Goal: Task Accomplishment & Management: Manage account settings

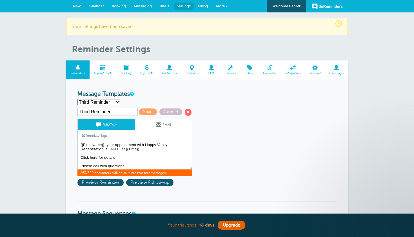
select select "159492"
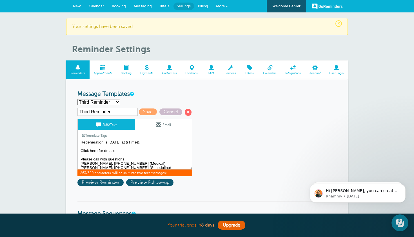
scroll to position [6, 0]
type textarea "{{First Name}}, your appointment with Happy Valley Regeneration is tomorrow at …"
select select "159491"
type input "Second Reminder"
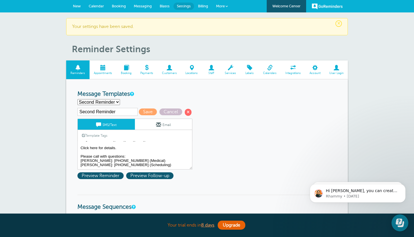
scroll to position [8, 0]
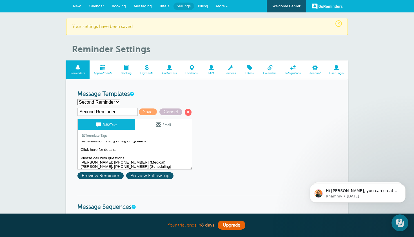
click at [117, 149] on textarea "Hi {{First Name}}, your appointment with Happy Valley Regeneration has been sch…" at bounding box center [135, 155] width 115 height 28
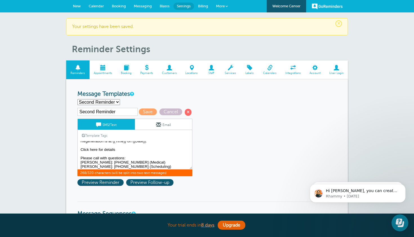
paste textarea "https://docs.google.com/document/d/1fKsy2Azrx1r0UmxOFkLrHpiVGeTRuxU_mqScfMsEv0k…"
click at [118, 146] on textarea "Hi {{First Name}}, your appointment with Happy Valley Regeneration has been sch…" at bounding box center [135, 155] width 115 height 28
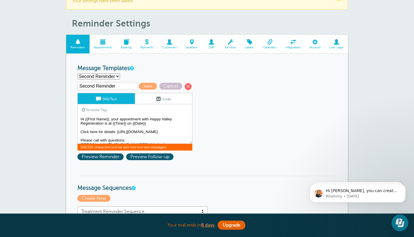
scroll to position [0, 0]
click at [148, 155] on span "Preview Follow-up" at bounding box center [149, 156] width 47 height 7
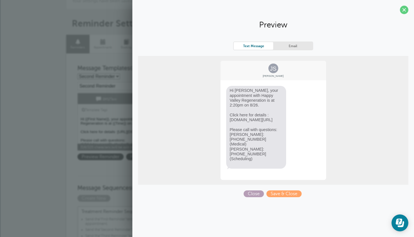
click at [254, 196] on span "Close" at bounding box center [254, 193] width 20 height 7
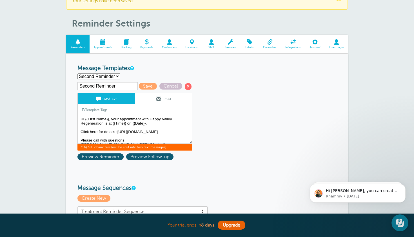
click at [81, 134] on textarea "Hi {{First Name}}, your appointment with Happy Valley Regeneration has been sch…" at bounding box center [135, 129] width 115 height 28
click at [116, 131] on textarea "Hi {{First Name}}, your appointment with Happy Valley Regeneration has been sch…" at bounding box center [135, 129] width 115 height 28
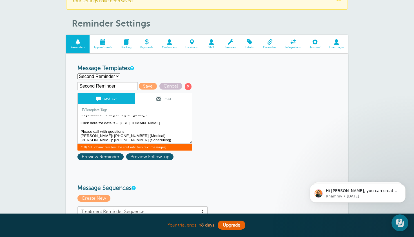
scroll to position [26, 0]
click at [85, 138] on textarea "Hi {{First Name}}, your appointment with Happy Valley Regeneration has been sch…" at bounding box center [135, 129] width 115 height 28
click at [96, 154] on span "Preview Reminder" at bounding box center [101, 156] width 46 height 7
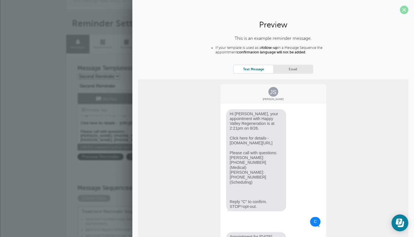
click at [403, 10] on span at bounding box center [404, 10] width 8 height 8
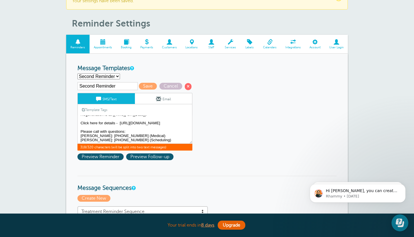
scroll to position [16, 0]
drag, startPoint x: 165, startPoint y: 123, endPoint x: 81, endPoint y: 118, distance: 85.1
click at [81, 118] on textarea "Hi {{First Name}}, your appointment with Happy Valley Regeneration has been sch…" at bounding box center [135, 129] width 115 height 28
click at [169, 125] on textarea "Hi {{First Name}}, your appointment with Happy Valley Regeneration has been sch…" at bounding box center [135, 129] width 115 height 28
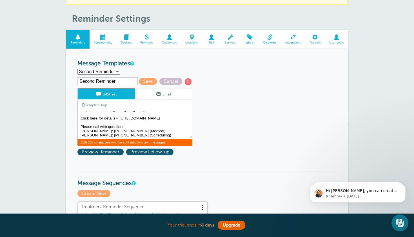
scroll to position [26, 0]
click at [93, 134] on textarea "Hi {{First Name}}, your appointment with Happy Valley Regeneration has been sch…" at bounding box center [135, 124] width 115 height 28
type textarea "Hi {{First Name}}, your appointment with Happy Valley Regeneration is at {{Time…"
click at [141, 80] on span "Save" at bounding box center [148, 81] width 18 height 7
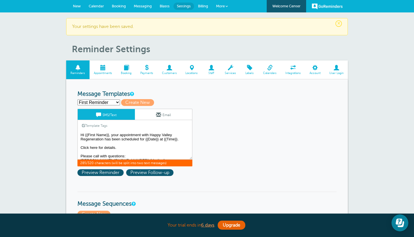
drag, startPoint x: 117, startPoint y: 146, endPoint x: 80, endPoint y: 146, distance: 36.6
click at [80, 146] on textarea "Hi {{First Name}}, your appointment with Happy Valley Regeneration has been sch…" at bounding box center [135, 145] width 115 height 28
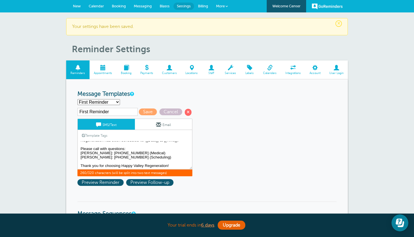
scroll to position [9, 0]
click at [108, 148] on textarea "Hi {{First Name}}, your appointment with Happy Valley Regeneration has been sch…" at bounding box center [135, 155] width 115 height 28
type textarea "Hi {{First Name}}, your appointment with Happy Valley Regeneration has been sch…"
click at [142, 111] on span "Save" at bounding box center [148, 111] width 18 height 7
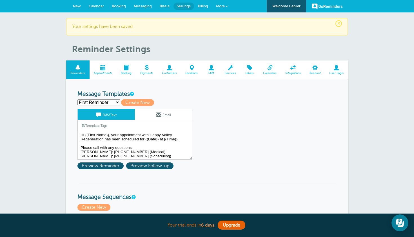
select select "159492"
type input "Third Reminder"
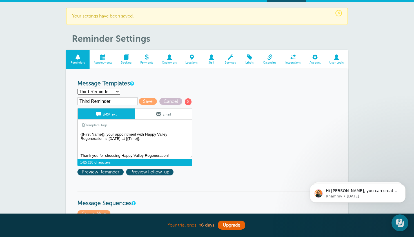
click at [151, 137] on textarea "Hi {{First Name}}, your appointment with Happy Valley Regeneration has been sch…" at bounding box center [135, 145] width 115 height 28
click at [97, 150] on textarea "Hi {{First Name}}, your appointment with Happy Valley Regeneration has been sch…" at bounding box center [135, 145] width 115 height 28
type textarea "{{First Name}}, your appointment with Happy Valley Regeneration is tomorrow at …"
select select "159491"
type input "Second Reminder"
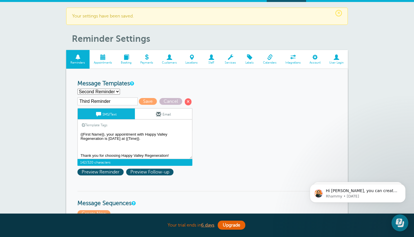
type textarea "Hi {{First Name}}, your appointment with Happy Valley Regeneration is at {{Time…"
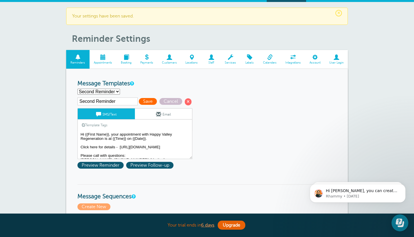
click at [141, 103] on span "Save" at bounding box center [148, 101] width 18 height 7
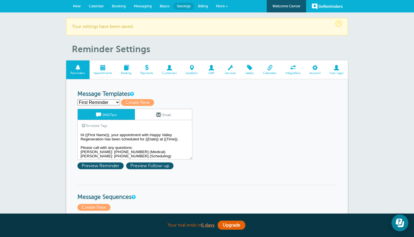
select select "159492"
type input "Third Reminder"
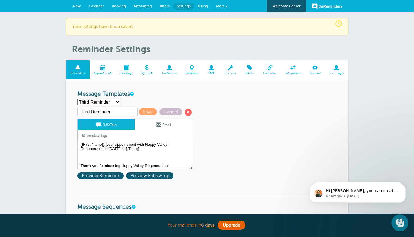
scroll to position [0, 0]
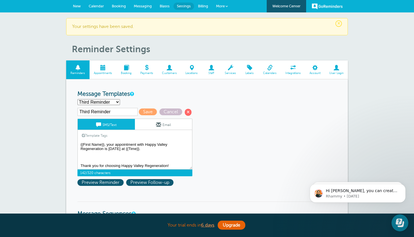
click at [156, 156] on textarea "Hi {{First Name}}, your appointment with Happy Valley Regeneration has been sch…" at bounding box center [135, 155] width 115 height 28
paste textarea "https://app.formdr.com/practice/NDI2NTQ=/form/0xEPbN_HL6aks11gnpF-PjJl0Z_tztQp"
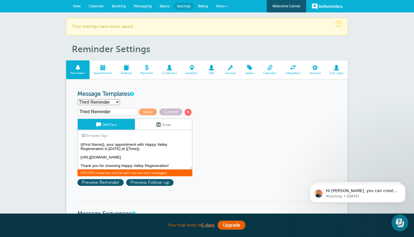
scroll to position [0, 0]
click at [145, 154] on textarea "Hi {{First Name}}, your appointment with Happy Valley Regeneration has been sch…" at bounding box center [135, 155] width 115 height 28
click at [81, 153] on textarea "Hi {{First Name}}, your appointment with Happy Valley Regeneration has been sch…" at bounding box center [135, 155] width 115 height 28
type textarea "{{First Name}}, your appointment with Happy Valley Regeneration is tomorrow at …"
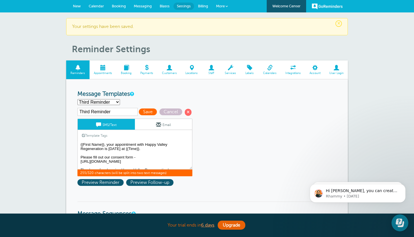
click at [142, 110] on span "Save" at bounding box center [148, 111] width 18 height 7
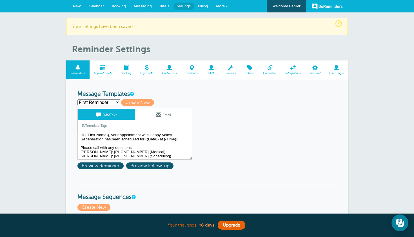
click at [78, 8] on span "New" at bounding box center [77, 6] width 8 height 4
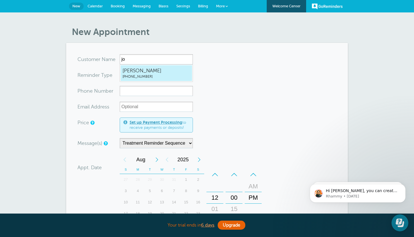
click at [170, 73] on span "[PERSON_NAME]" at bounding box center [157, 70] width 68 height 7
type input "JoshDuncan4352371733"
type input "[PERSON_NAME]"
type input "(435) 237-1733"
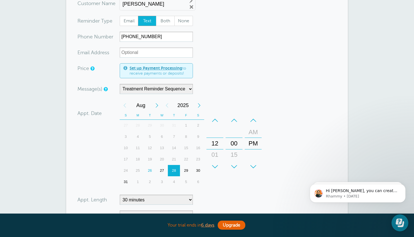
scroll to position [58, 0]
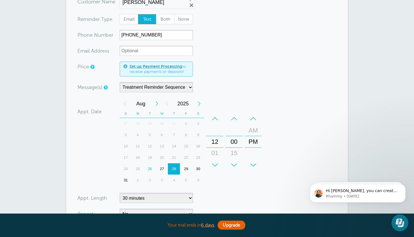
click at [176, 177] on div "4" at bounding box center [174, 179] width 12 height 11
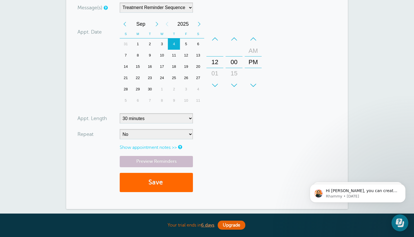
scroll to position [139, 0]
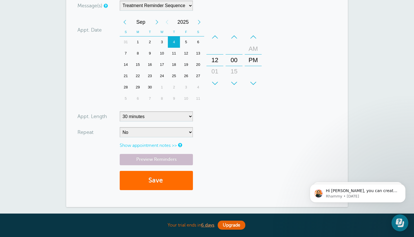
click at [174, 176] on button "Save" at bounding box center [156, 180] width 73 height 19
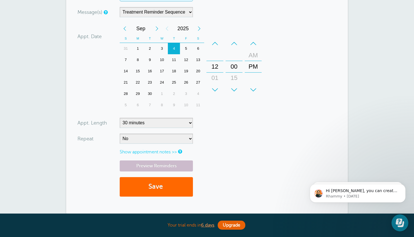
scroll to position [176, 0]
click at [166, 160] on link "Preview Reminders" at bounding box center [156, 165] width 73 height 11
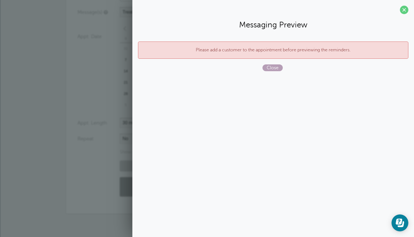
click at [272, 69] on span "Close" at bounding box center [273, 67] width 20 height 7
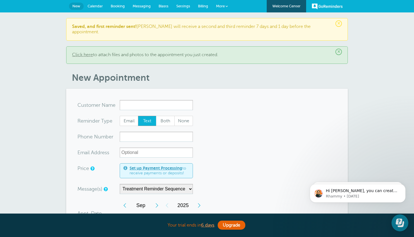
scroll to position [0, 0]
click at [176, 100] on input "x-no-autofill" at bounding box center [156, 105] width 73 height 10
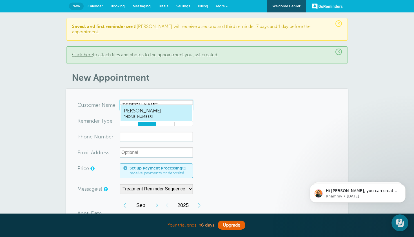
click at [178, 112] on span "Josh Duncan" at bounding box center [157, 110] width 68 height 7
type input "JoshDuncan4352371733"
type input "Josh Duncan"
type input "(435) 237-1733"
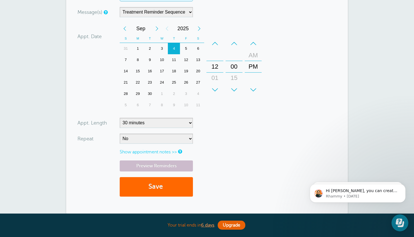
scroll to position [181, 0]
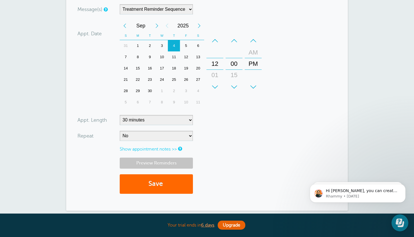
click at [169, 157] on link "Preview Reminders" at bounding box center [156, 162] width 73 height 11
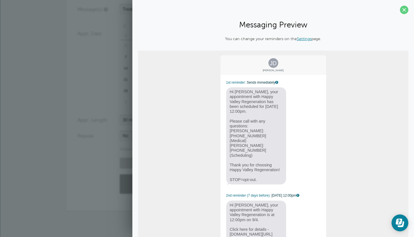
scroll to position [0, 0]
click at [405, 10] on span at bounding box center [404, 10] width 8 height 8
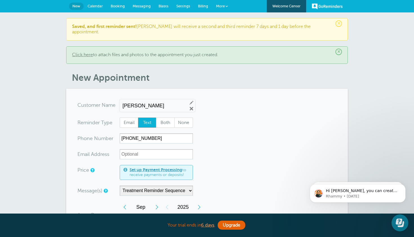
click at [187, 7] on span "Settings" at bounding box center [183, 6] width 14 height 4
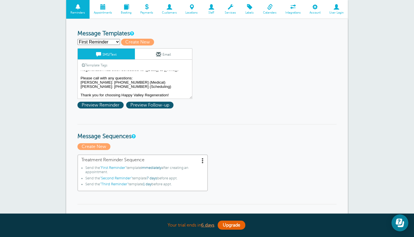
scroll to position [9, 0]
select select "159491"
type input "Second Reminder"
type textarea "Hi {{First Name}}, your appointment with Happy Valley Regeneration is at {{Time…"
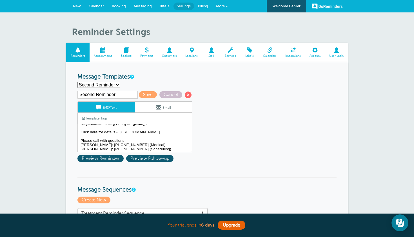
scroll to position [0, 0]
select select "159492"
type input "Third Reminder"
type textarea "{{First Name}}, your appointment with Happy Valley Regeneration is [DATE] at {{…"
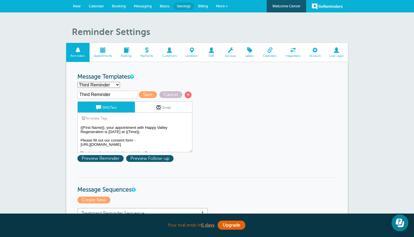
click at [136, 142] on textarea "Hi {{First Name}}, your appointment with Happy Valley Regeneration has been sch…" at bounding box center [135, 138] width 115 height 28
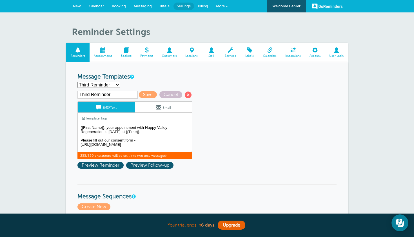
click at [121, 147] on textarea "Hi {{First Name}}, your appointment with Happy Valley Regeneration has been sch…" at bounding box center [135, 138] width 115 height 28
click at [104, 117] on link "Template Tags" at bounding box center [95, 117] width 34 height 11
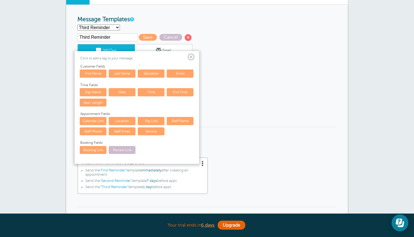
scroll to position [65, 0]
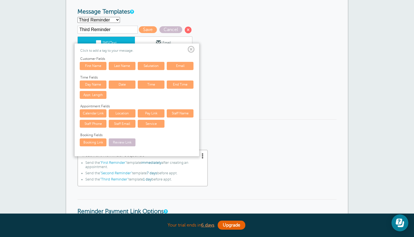
click at [191, 47] on span at bounding box center [191, 49] width 7 height 7
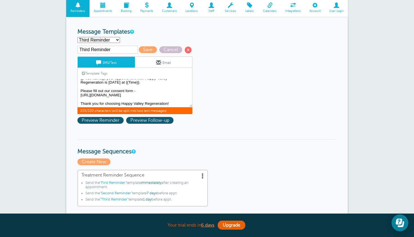
scroll to position [9, 0]
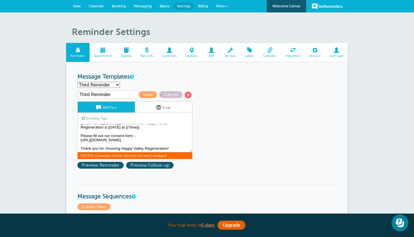
scroll to position [0, 0]
select select "159489"
type input "First Reminder"
type textarea "Hi {{First Name}}, your appointment with Happy Valley Regeneration has been sch…"
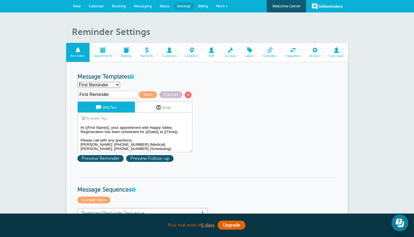
select select "159491"
type input "Second Reminder"
type textarea "Hi {{First Name}}, your appointment with Happy Valley Regeneration is at {{Time…"
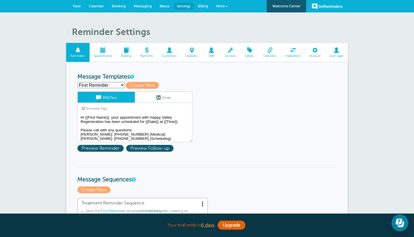
select select "159491"
type input "Second Reminder"
type textarea "Hi {{First Name}}, your appt with Happy Valley Regeneration is at {{Time}} on {…"
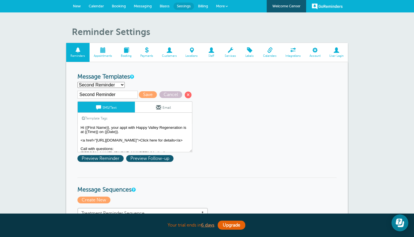
select select "159492"
type input "Third Reminder (24 hrs)"
type textarea "{{First Name}}, your appointment with Happy Valley Regeneration is [DATE] at {{…"
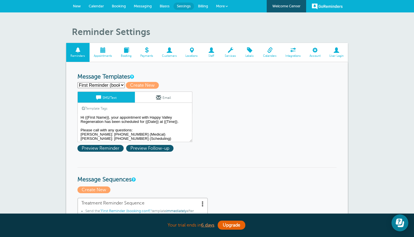
select select "159492"
type input "Third Reminder (24 hrs prior)"
type textarea "{{First Name}}, your appointment with Happy Valley Regeneration is tomorrow at …"
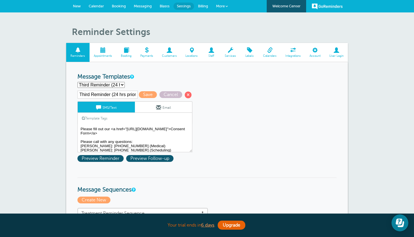
scroll to position [2, 0]
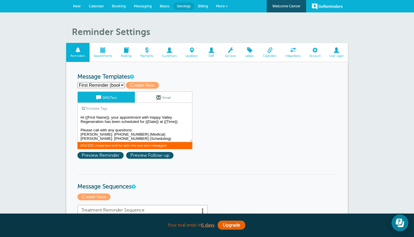
scroll to position [9, 0]
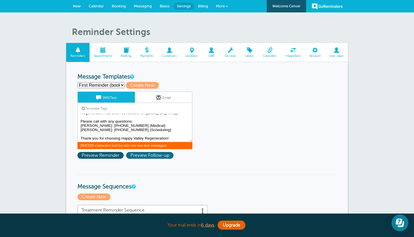
drag, startPoint x: 80, startPoint y: 116, endPoint x: 148, endPoint y: 151, distance: 77.2
click at [148, 151] on div "First Reminder (booking conf) Save Cancel SMS/Text Email Template Tags Copy SMS…" at bounding box center [143, 126] width 130 height 70
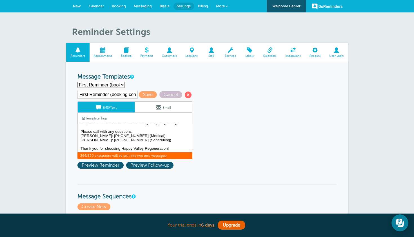
click at [146, 78] on h3 "Message Templates" at bounding box center [207, 76] width 259 height 7
select select "159491"
type input "Second Reminder (1 week prior)"
type textarea "Hi {{First Name}}, your appt with Happy Valley Regeneration is at {{Time}} on {…"
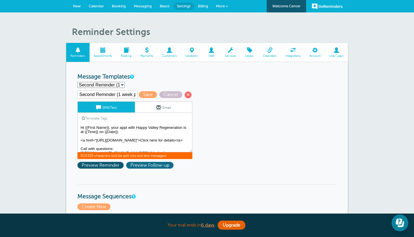
scroll to position [21, 0]
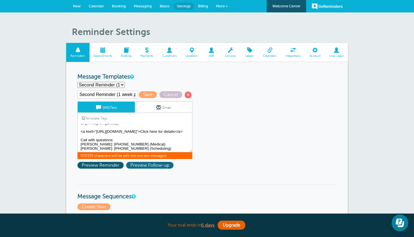
drag, startPoint x: 81, startPoint y: 126, endPoint x: 141, endPoint y: 161, distance: 69.4
click at [141, 161] on div "Second Reminder (1 week prior) Save Cancel SMS/Text Email Template Tags Copy SM…" at bounding box center [143, 130] width 130 height 81
select select "159492"
type input "Third Reminder (24 hrs prior)"
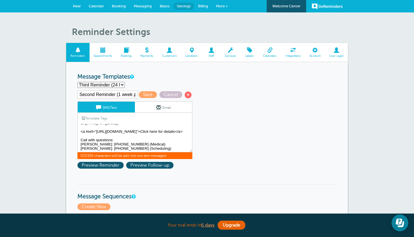
type textarea "{{First Name}}, your appt with Happy Valley Regeneration is tomorrow at {{Time}…"
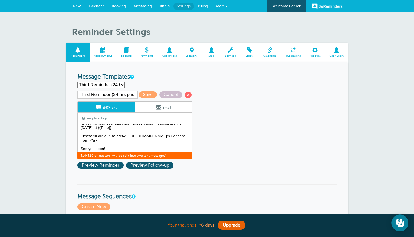
scroll to position [0, 0]
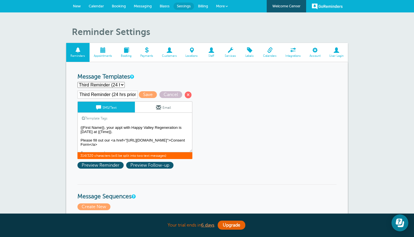
drag, startPoint x: 144, startPoint y: 148, endPoint x: 83, endPoint y: 110, distance: 72.0
click at [83, 110] on div "SMS/Text Email Template Tags Copy SMS Click to add a tag to your message. Custo…" at bounding box center [135, 130] width 115 height 58
click at [207, 127] on div "Third Reminder (24 hrs prior) Save Cancel SMS/Text Email Template Tags Copy SMS…" at bounding box center [143, 124] width 130 height 68
click at [103, 54] on span "Appointments" at bounding box center [102, 55] width 21 height 3
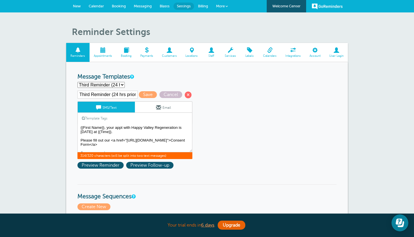
click at [99, 6] on span "Calendar" at bounding box center [96, 6] width 15 height 4
select select "159489"
type input "First Reminder (booking conf)"
type textarea "Hi {{First Name}}, your appointment with Happy Valley Regeneration has been sch…"
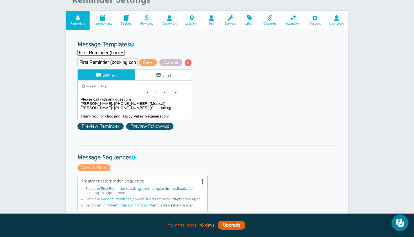
scroll to position [31, 0]
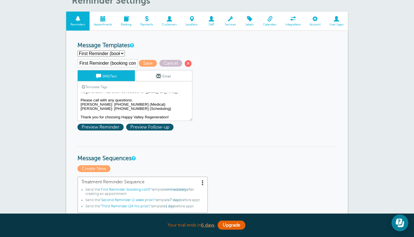
select select "159491"
type input "Second Reminder (1 week prior)"
type textarea "Hi {{First Name}}, your appt with Happy Valley Regeneration is at {{Time}} on {…"
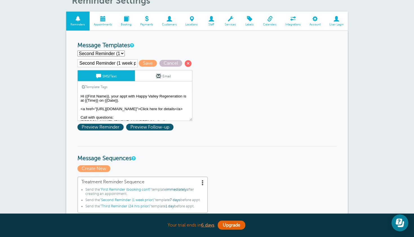
scroll to position [0, 0]
select select "159492"
type input "Third Reminder (24 hrs prior)"
type textarea "{{First Name}}, your appt with Happy Valley Regeneration is tomorrow at {{Time}…"
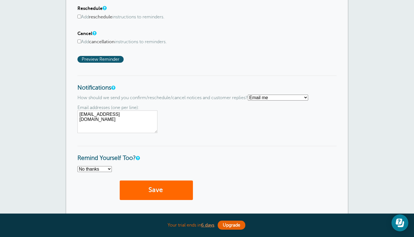
scroll to position [386, 0]
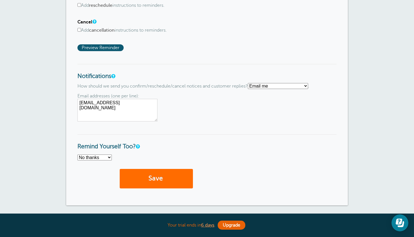
click at [153, 179] on button "Save" at bounding box center [156, 178] width 73 height 19
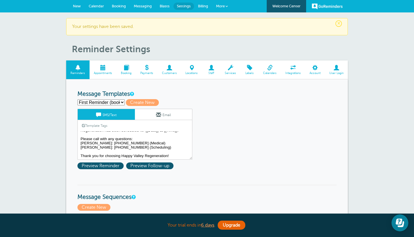
scroll to position [9, 0]
select select "159491"
type input "Second Reminder (1 week prior)"
type textarea "Hi {{First Name}}, your appt with Happy Valley Regeneration is at {{Time}} on {…"
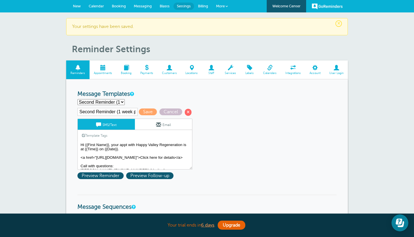
scroll to position [0, 0]
select select "159492"
type input "Third Reminder (24 hrs prior)"
type textarea "{{First Name}}, your appt with Happy Valley Regeneration is [DATE] at {{Time}}.…"
click at [118, 6] on span "Booking" at bounding box center [119, 6] width 14 height 4
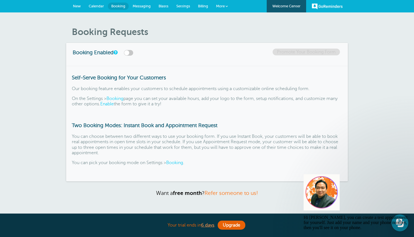
click at [96, 7] on span "Calendar" at bounding box center [96, 6] width 15 height 4
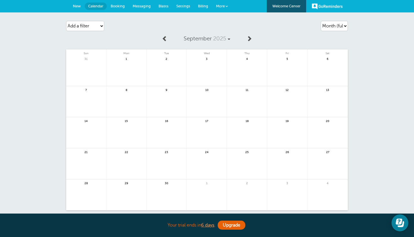
click at [79, 5] on span "New" at bounding box center [77, 6] width 8 height 4
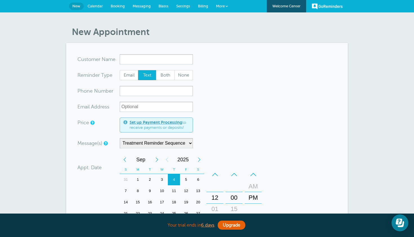
click at [185, 6] on span "Settings" at bounding box center [183, 6] width 14 height 4
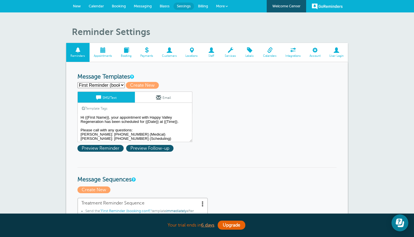
select select "159491"
type input "Second Reminder (1 week prior)"
type textarea "Hi {{First Name}}, your appt with Happy Valley Regeneration is at {{Time}} on {…"
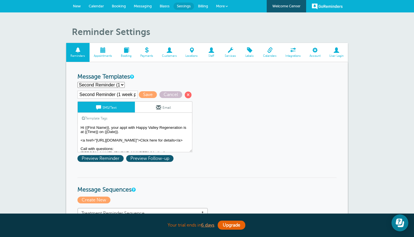
click at [79, 6] on span "New" at bounding box center [77, 6] width 8 height 4
